Goal: Information Seeking & Learning: Learn about a topic

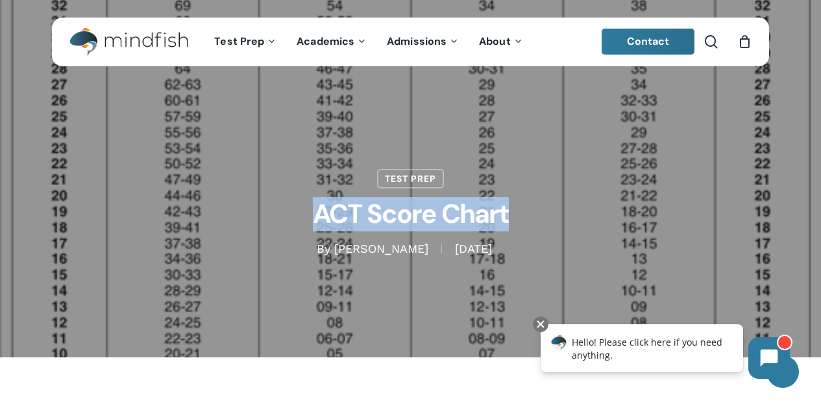
drag, startPoint x: 605, startPoint y: 136, endPoint x: 590, endPoint y: 201, distance: 66.0
click at [590, 201] on div "Test Prep ACT Score Chart By Bill Huston November 10, 2010 January 11th, 2023 N…" at bounding box center [410, 179] width 717 height 156
click at [699, 208] on h1 "ACT Score Chart" at bounding box center [410, 214] width 649 height 53
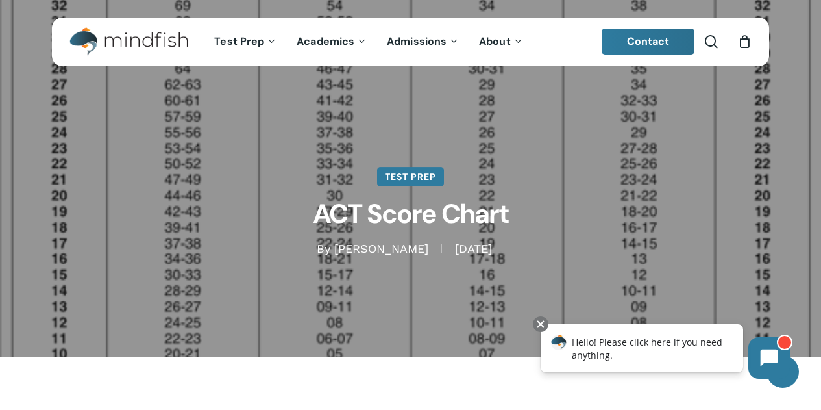
click at [421, 186] on link "Test Prep" at bounding box center [410, 176] width 67 height 19
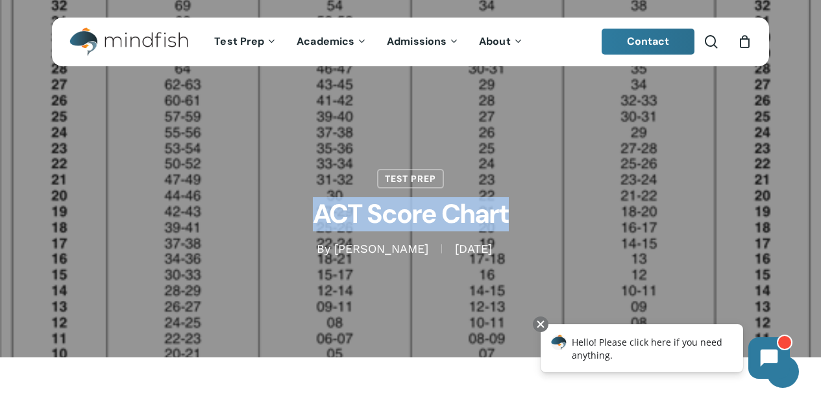
drag, startPoint x: 650, startPoint y: 162, endPoint x: 606, endPoint y: 206, distance: 62.9
click at [606, 209] on div "Test Prep ACT Score Chart By Bill Huston November 10, 2010 January 11th, 2023 N…" at bounding box center [410, 179] width 717 height 156
